Goal: Transaction & Acquisition: Purchase product/service

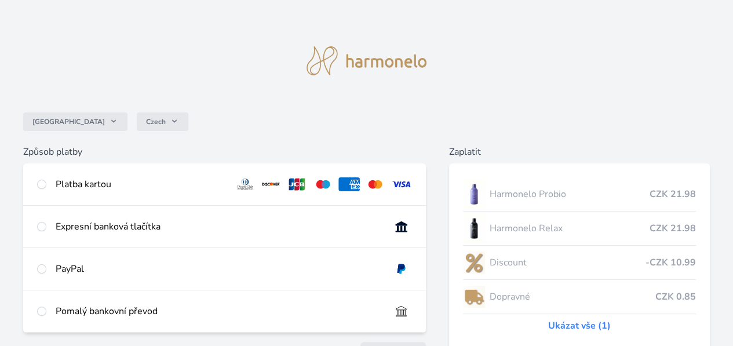
click at [46, 184] on div at bounding box center [41, 184] width 9 height 14
radio input "true"
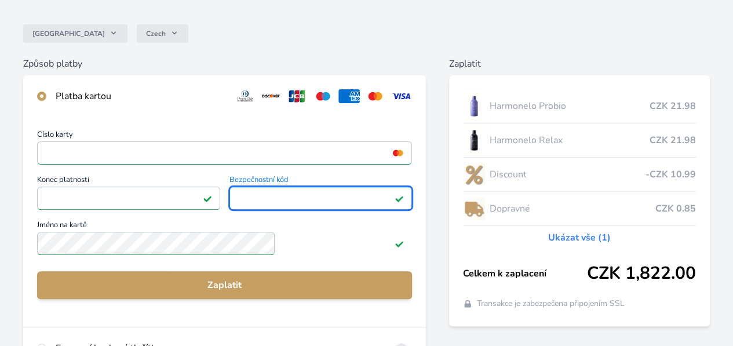
scroll to position [89, 0]
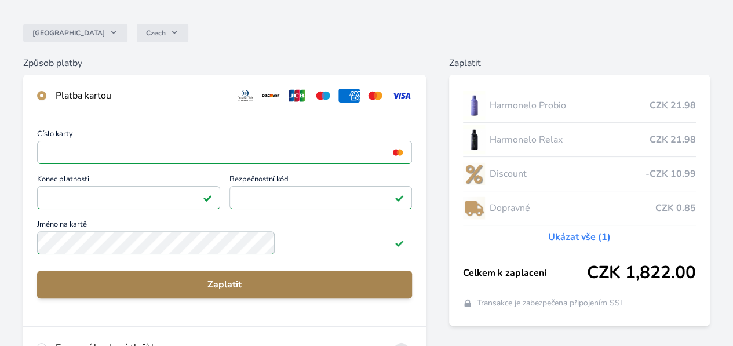
click at [273, 291] on span "Zaplatit" at bounding box center [224, 285] width 356 height 14
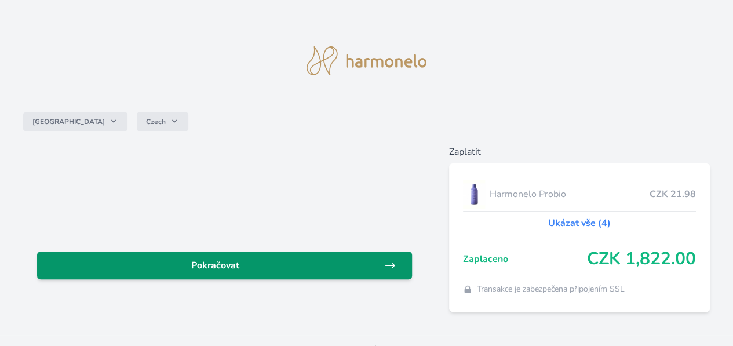
click at [292, 261] on span "Pokračovat" at bounding box center [215, 265] width 338 height 14
